Goal: Navigation & Orientation: Find specific page/section

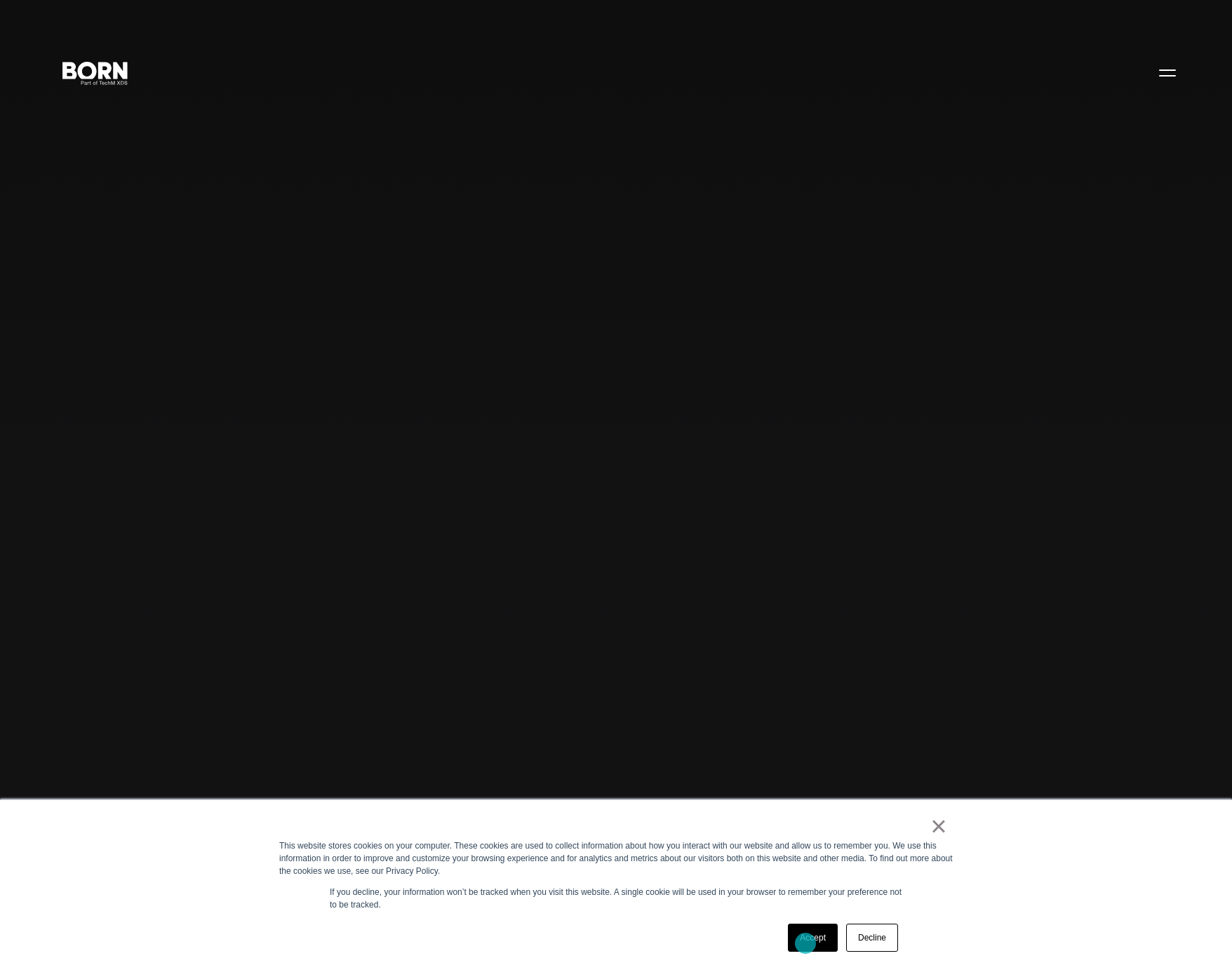
click at [806, 943] on link "Accept" at bounding box center [813, 937] width 50 height 28
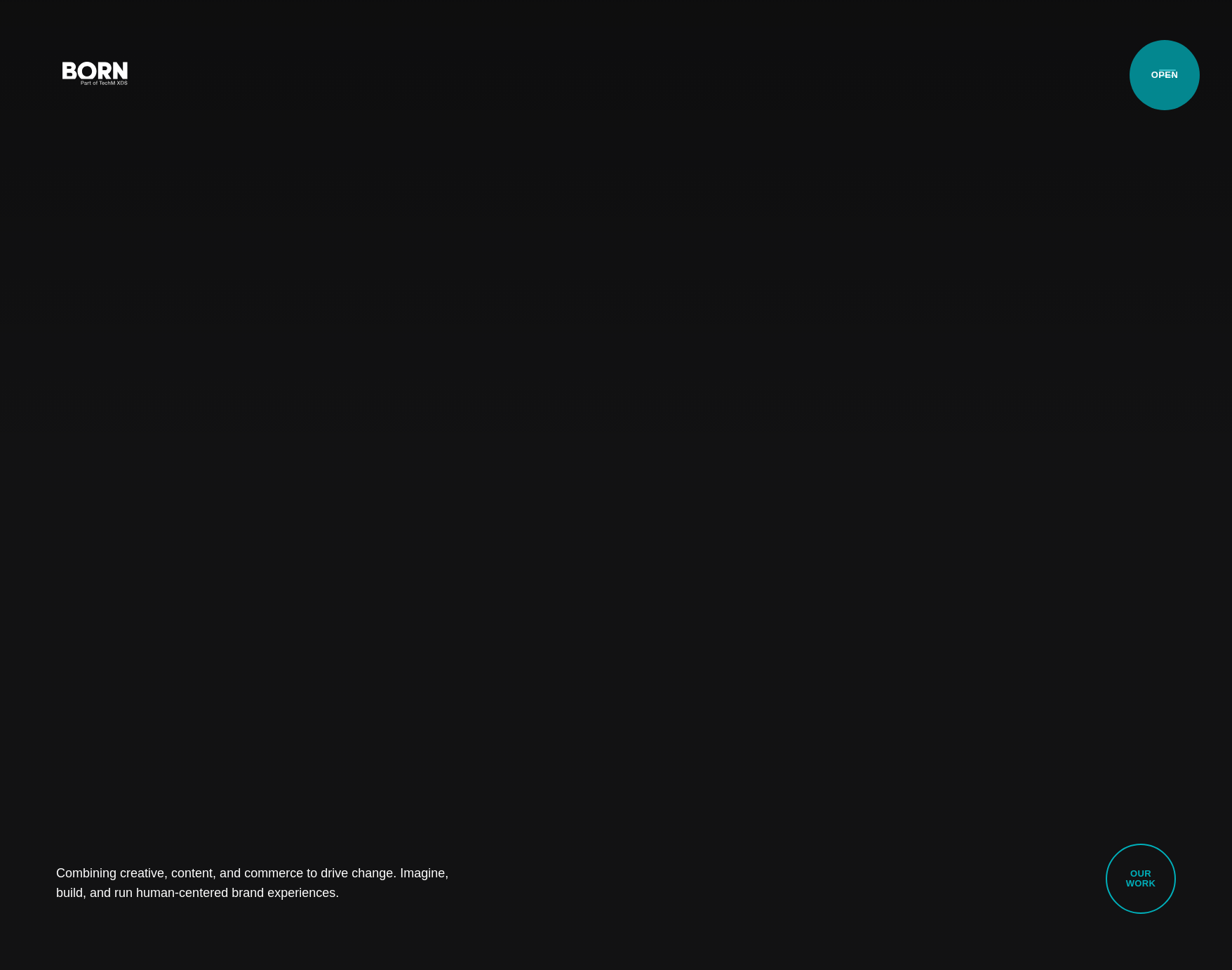
click at [1165, 75] on button "Primary Menu" at bounding box center [1168, 72] width 34 height 29
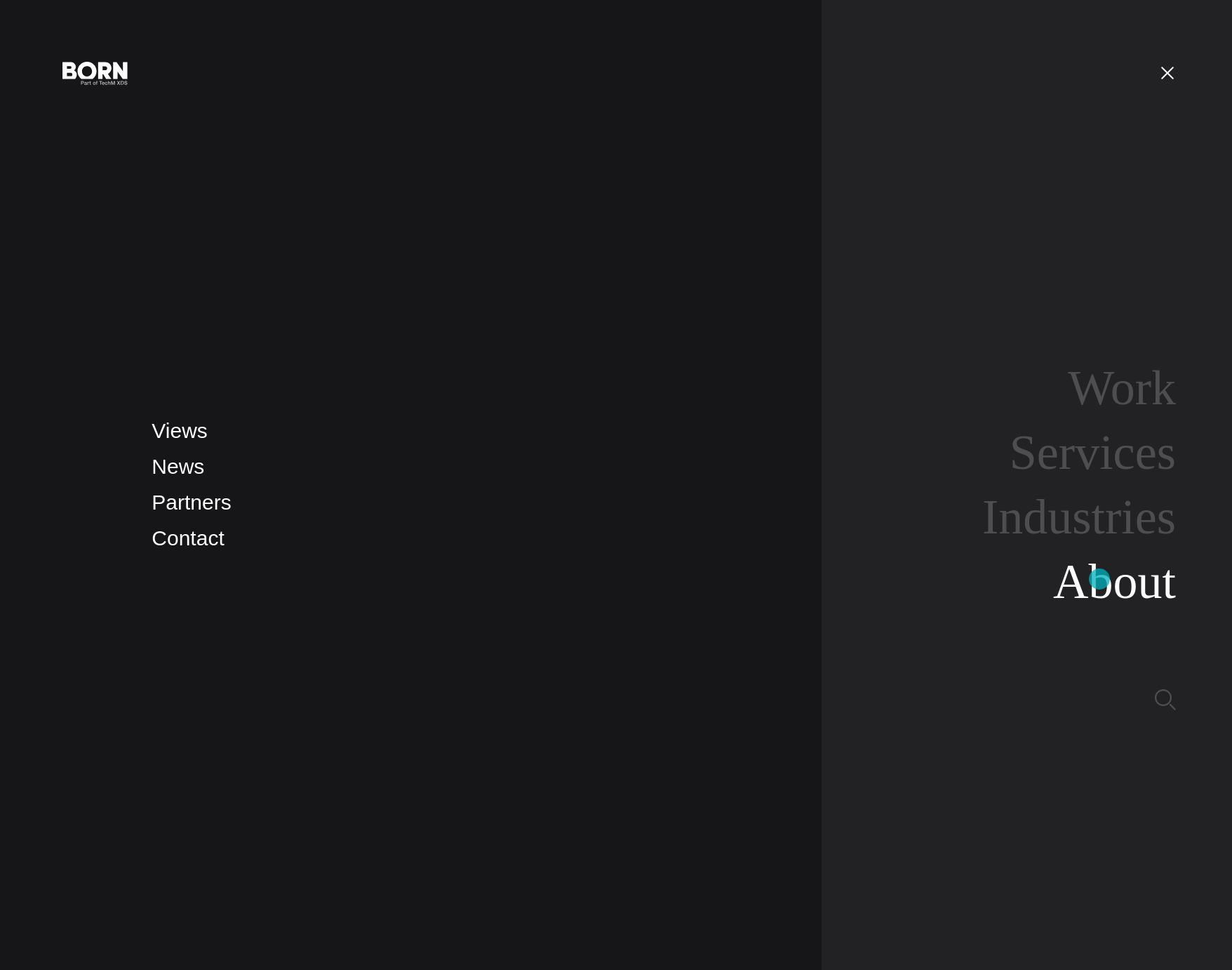
click at [1099, 579] on link "About" at bounding box center [1115, 581] width 123 height 54
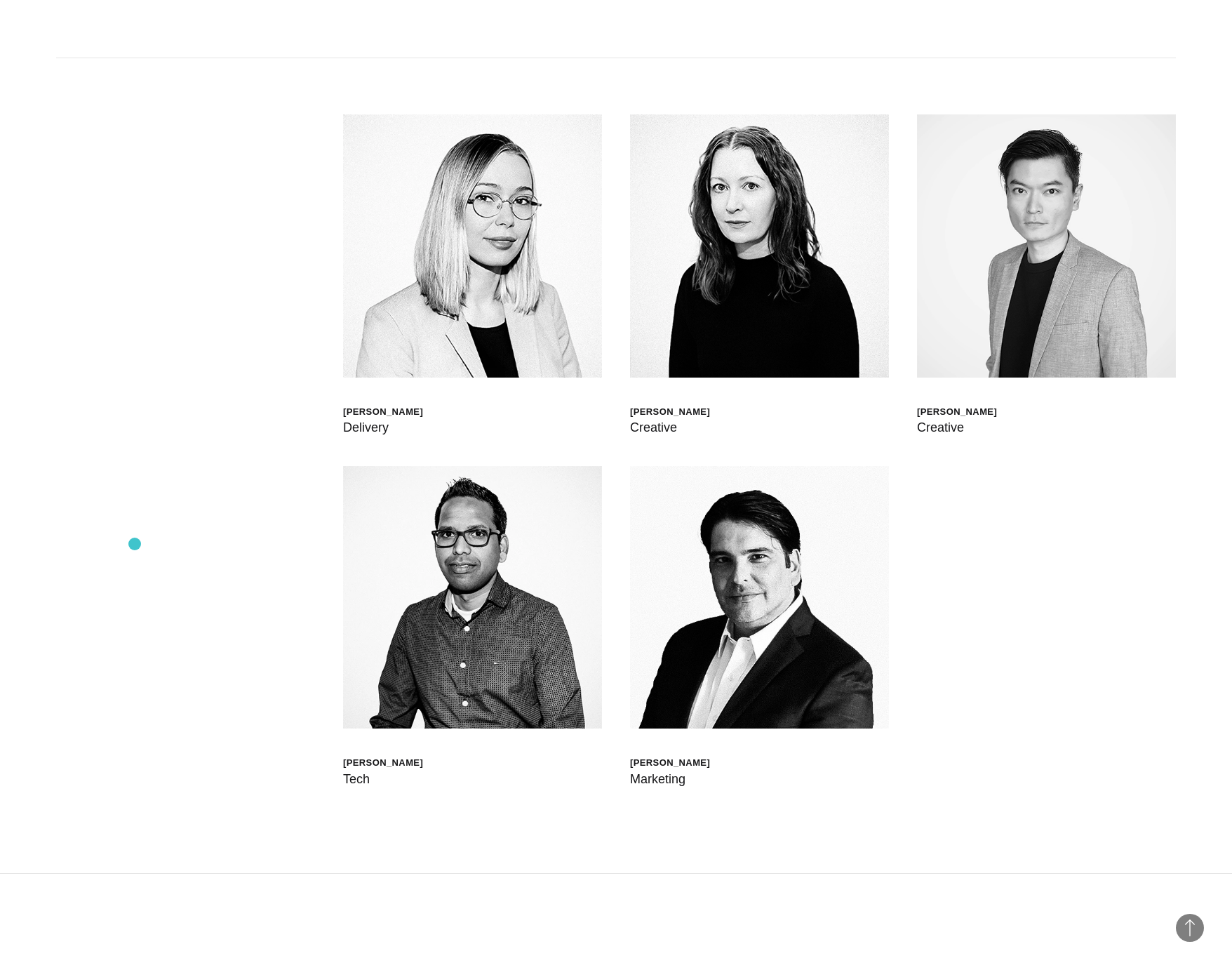
scroll to position [5622, 0]
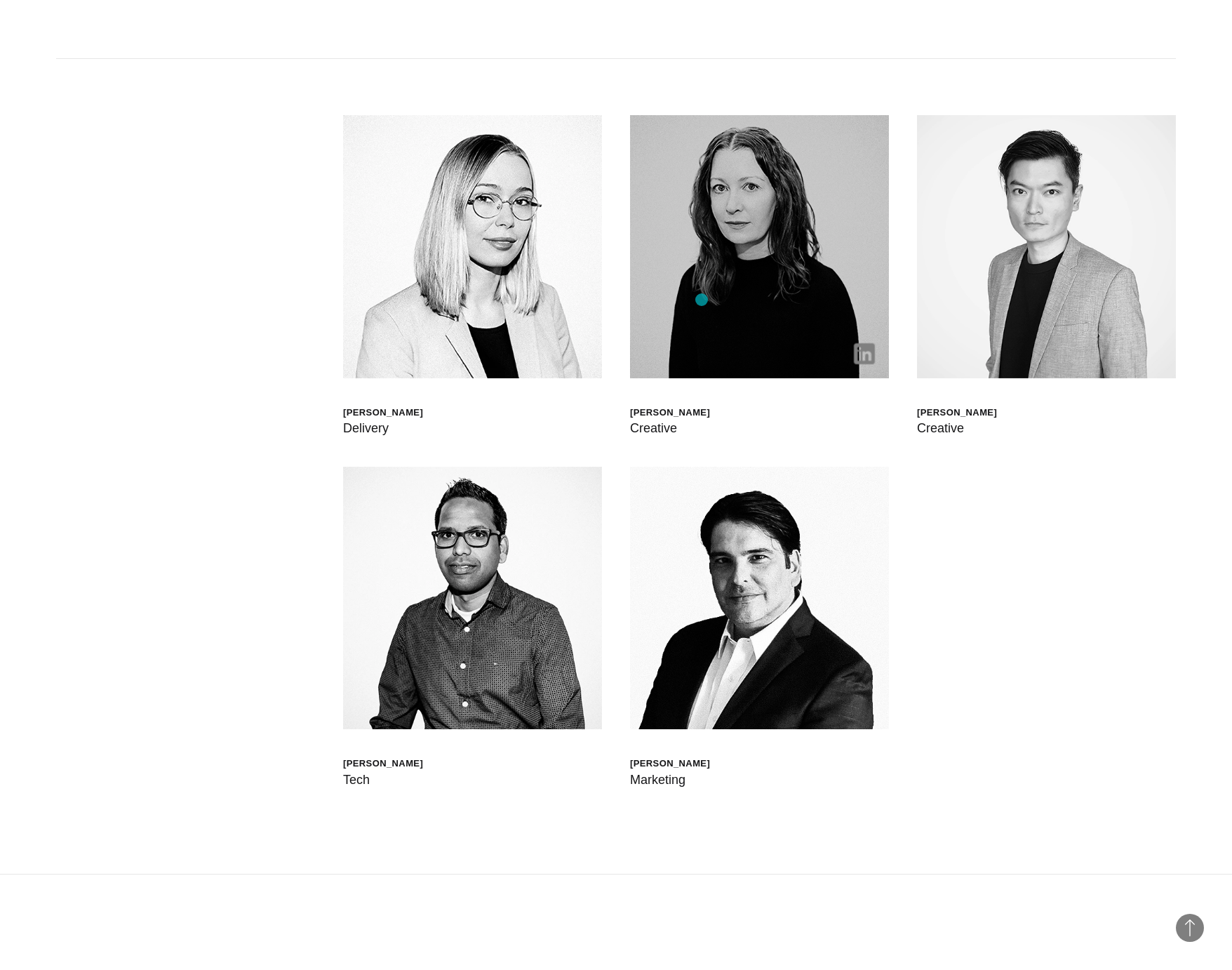
click at [702, 300] on img at bounding box center [760, 246] width 259 height 262
click at [751, 219] on img at bounding box center [760, 246] width 259 height 262
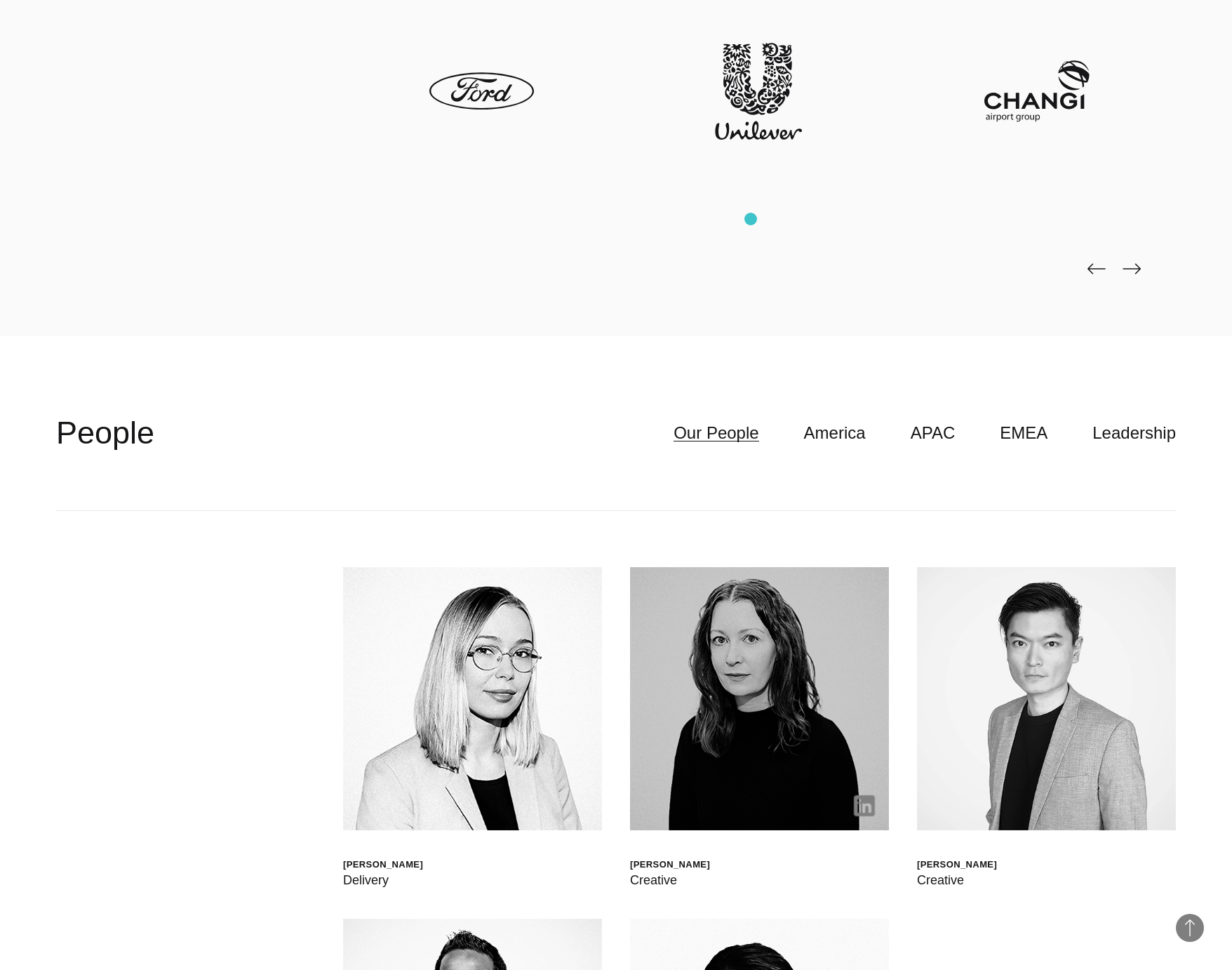
scroll to position [5167, 0]
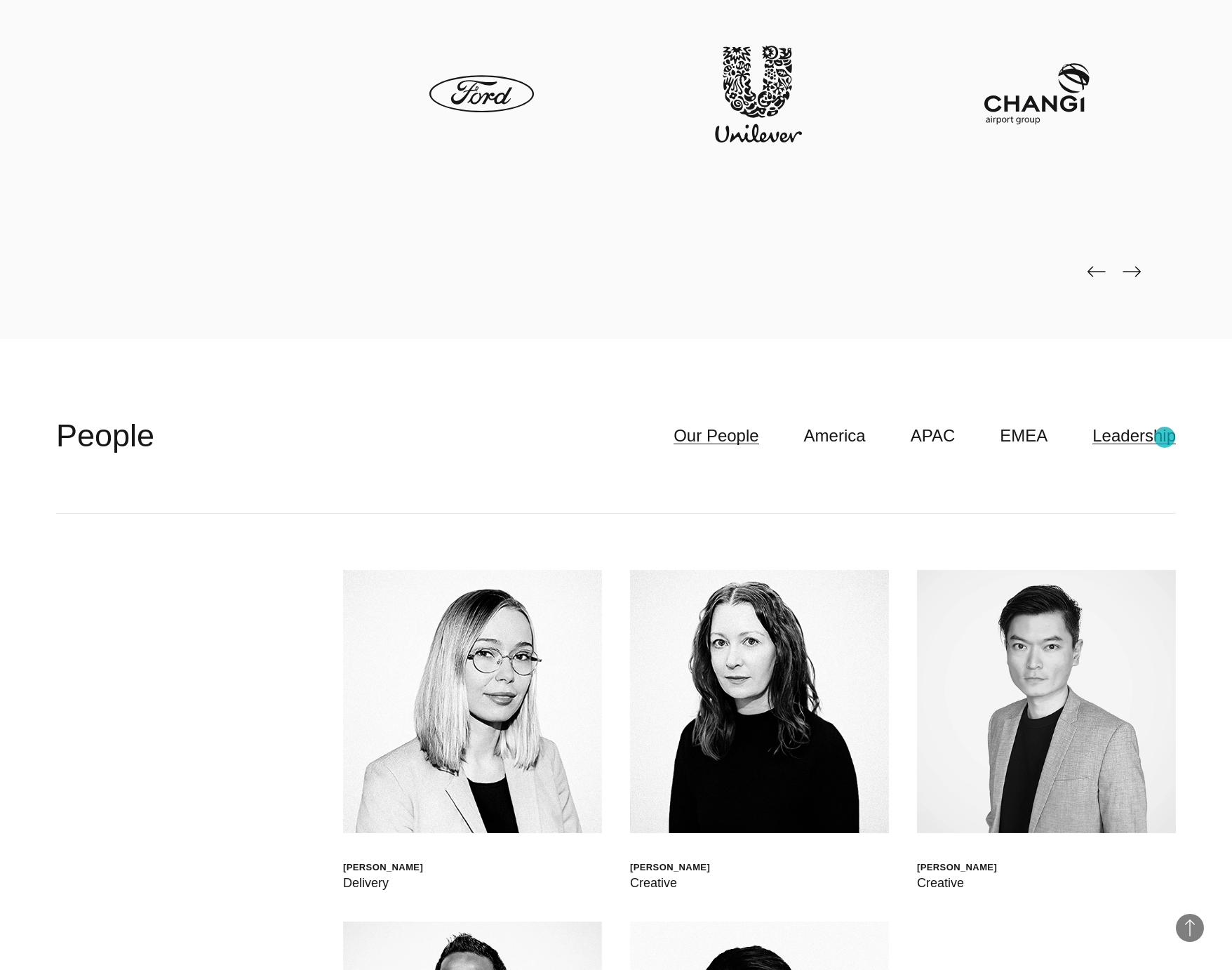
click at [1165, 437] on link "Leadership" at bounding box center [1135, 436] width 84 height 27
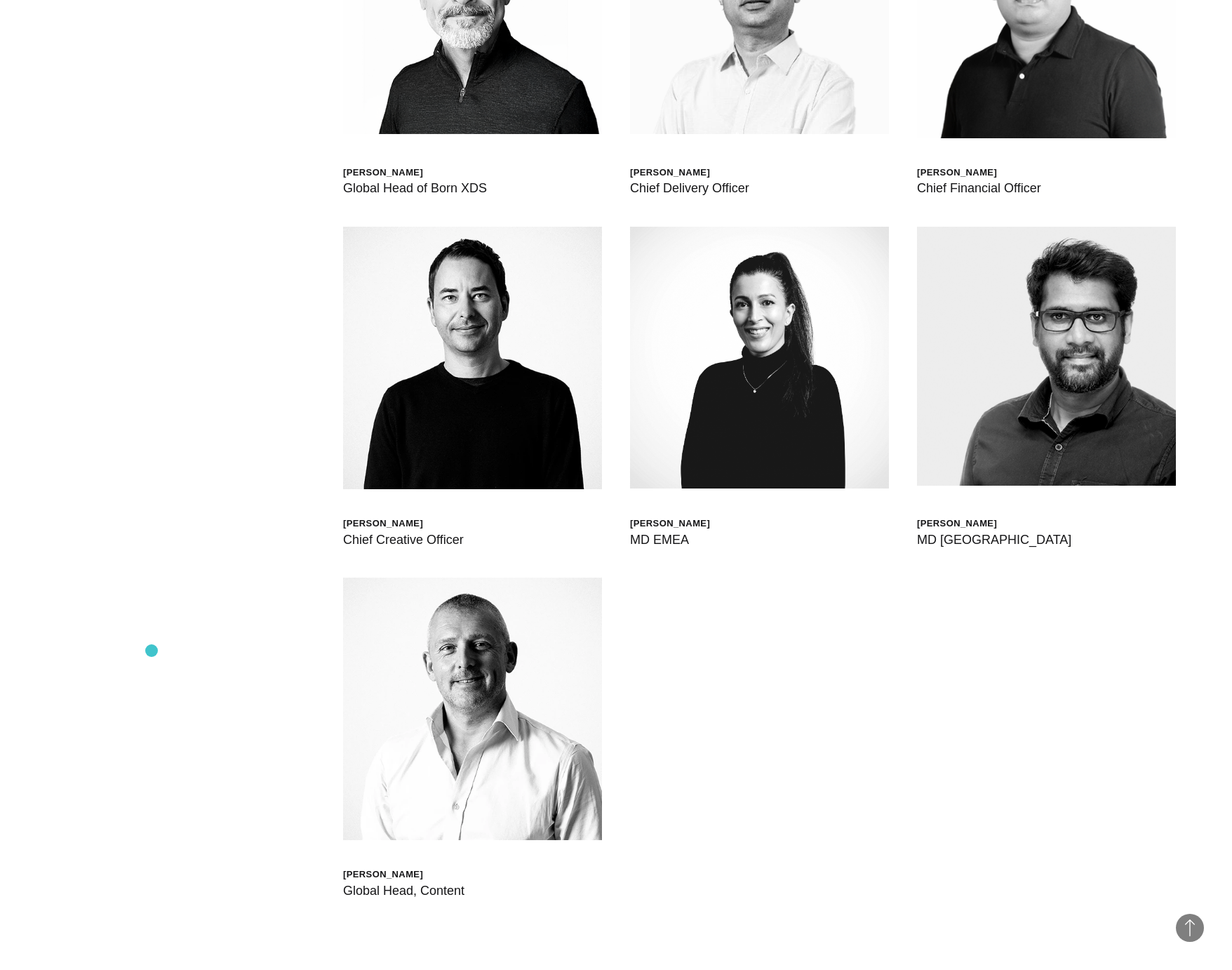
scroll to position [5861, 0]
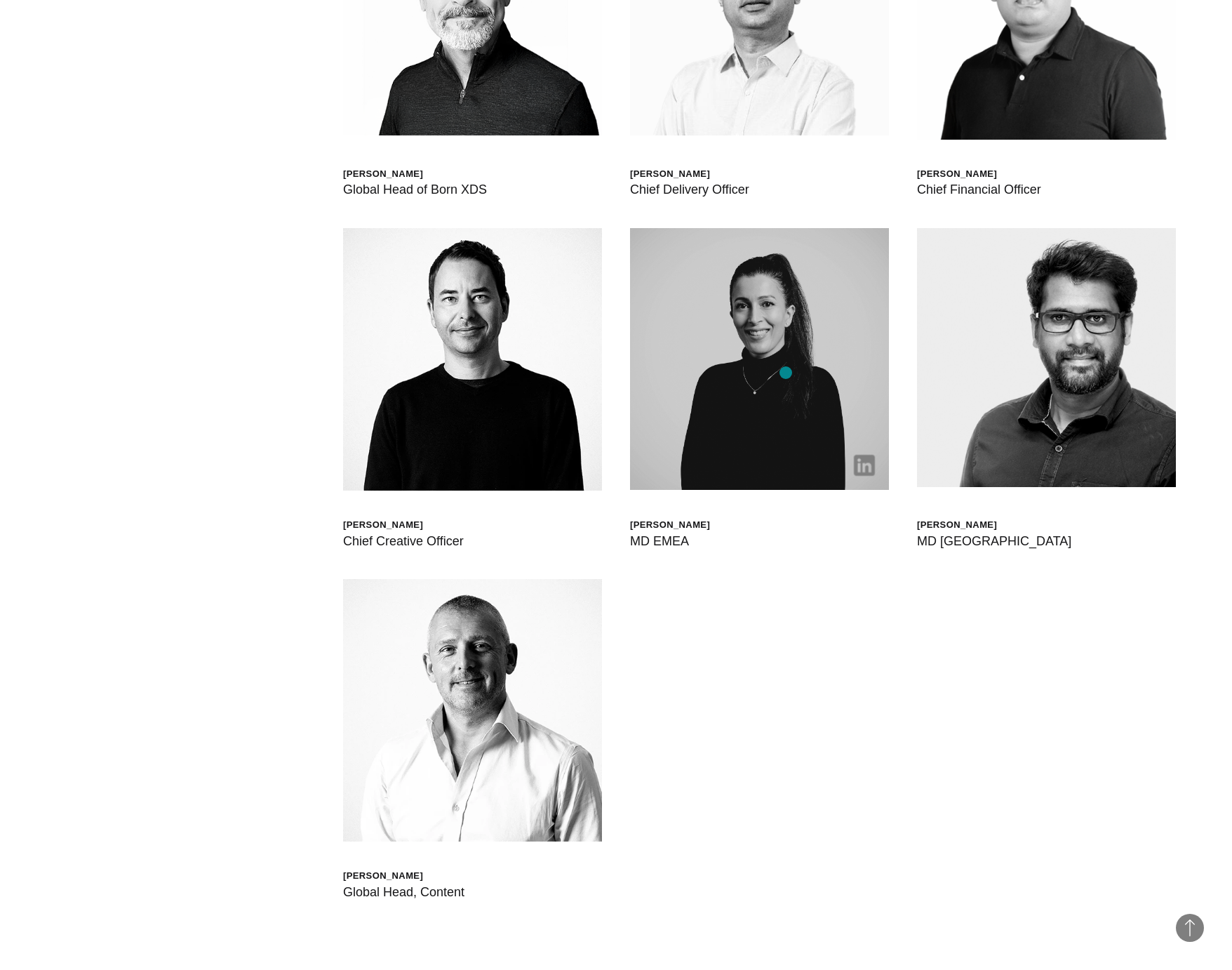
click at [786, 373] on img at bounding box center [760, 359] width 259 height 262
click at [866, 470] on img at bounding box center [865, 465] width 21 height 21
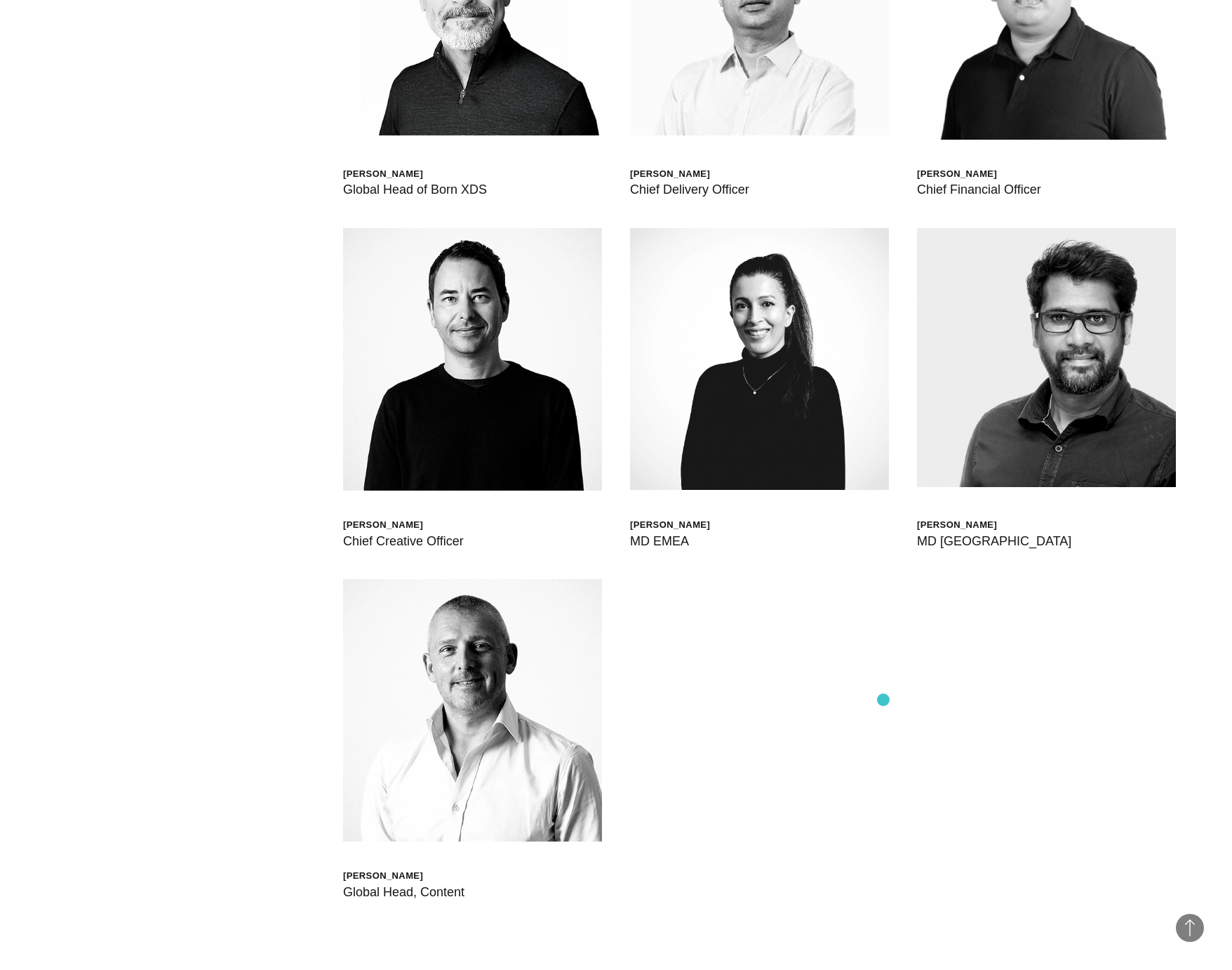
scroll to position [5618, 0]
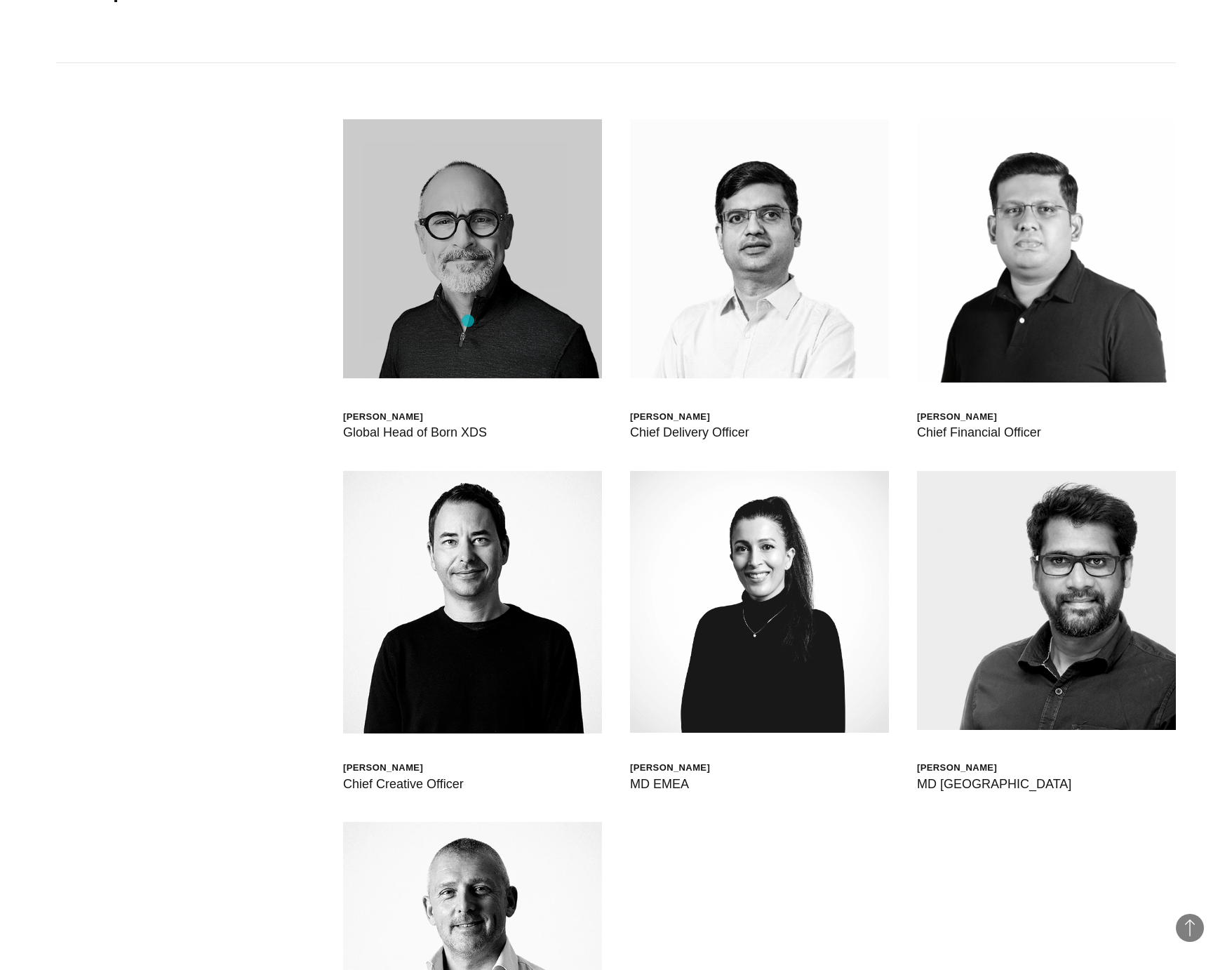
click at [468, 321] on img at bounding box center [472, 249] width 259 height 259
click at [584, 358] on img at bounding box center [472, 249] width 259 height 259
click at [458, 184] on img at bounding box center [472, 249] width 259 height 259
